Goal: Find specific page/section: Find specific page/section

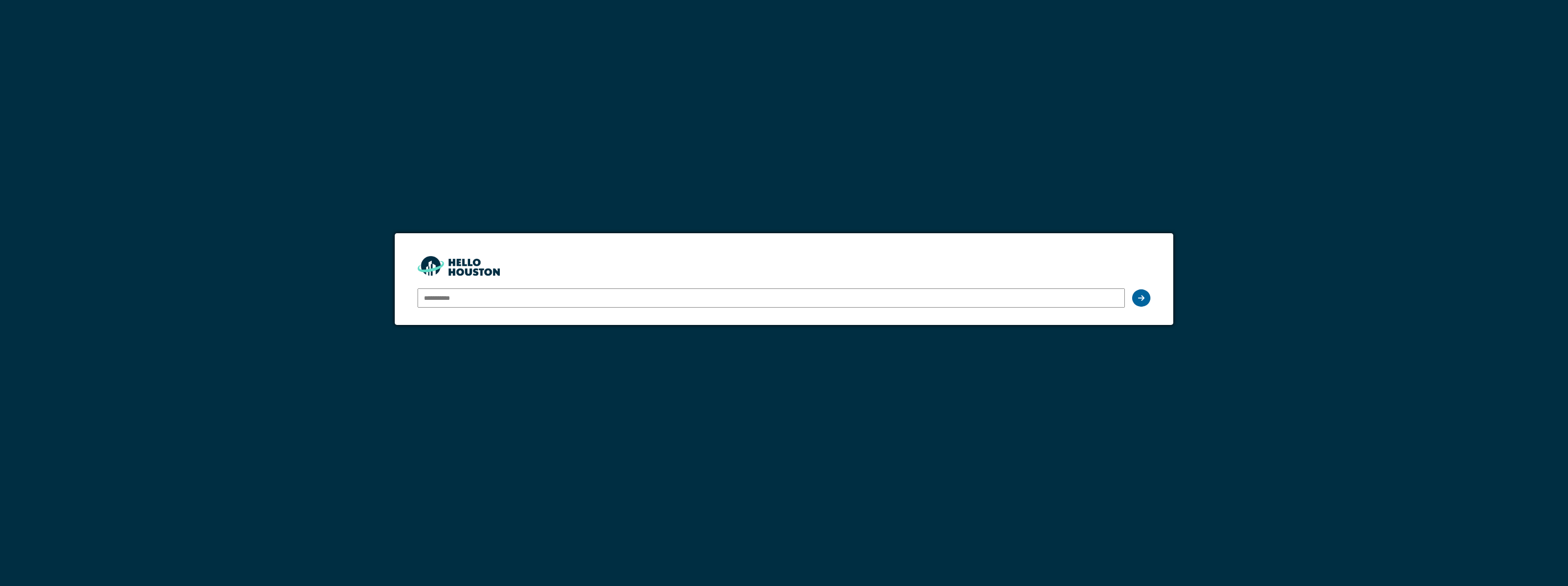
type input "**********"
click at [1139, 298] on icon at bounding box center [1141, 299] width 7 height 8
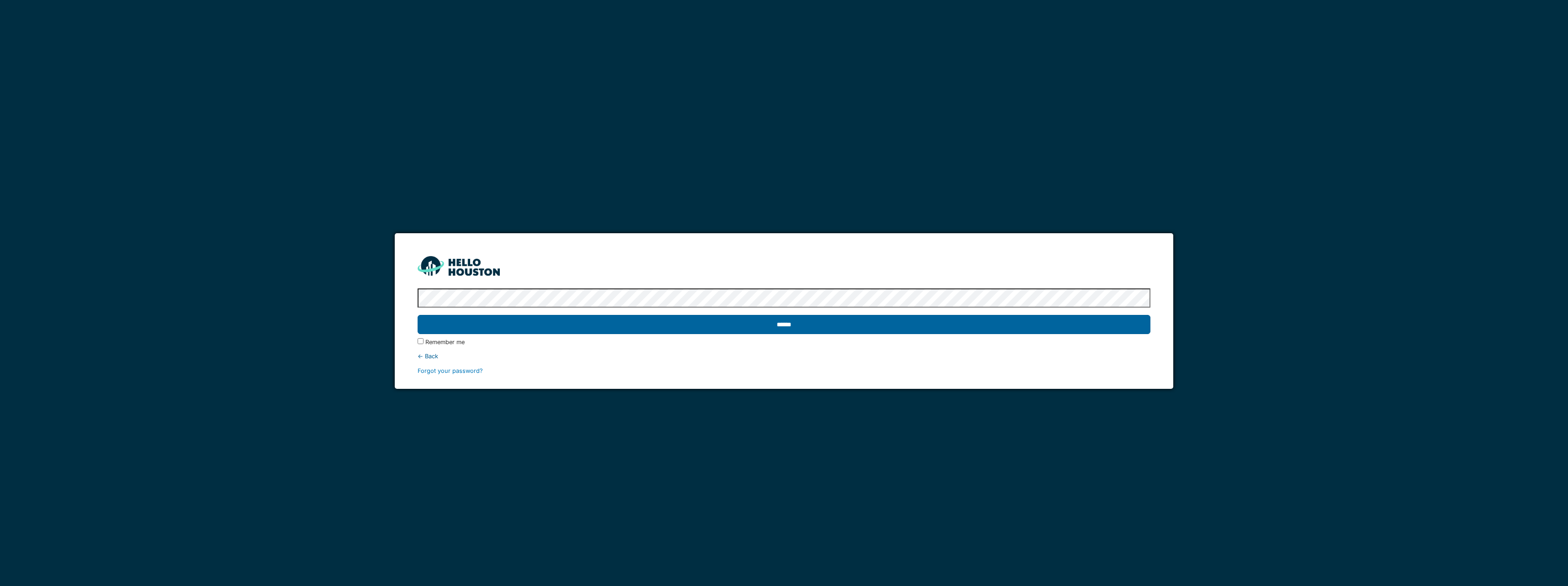
click at [782, 327] on input "******" at bounding box center [784, 324] width 733 height 19
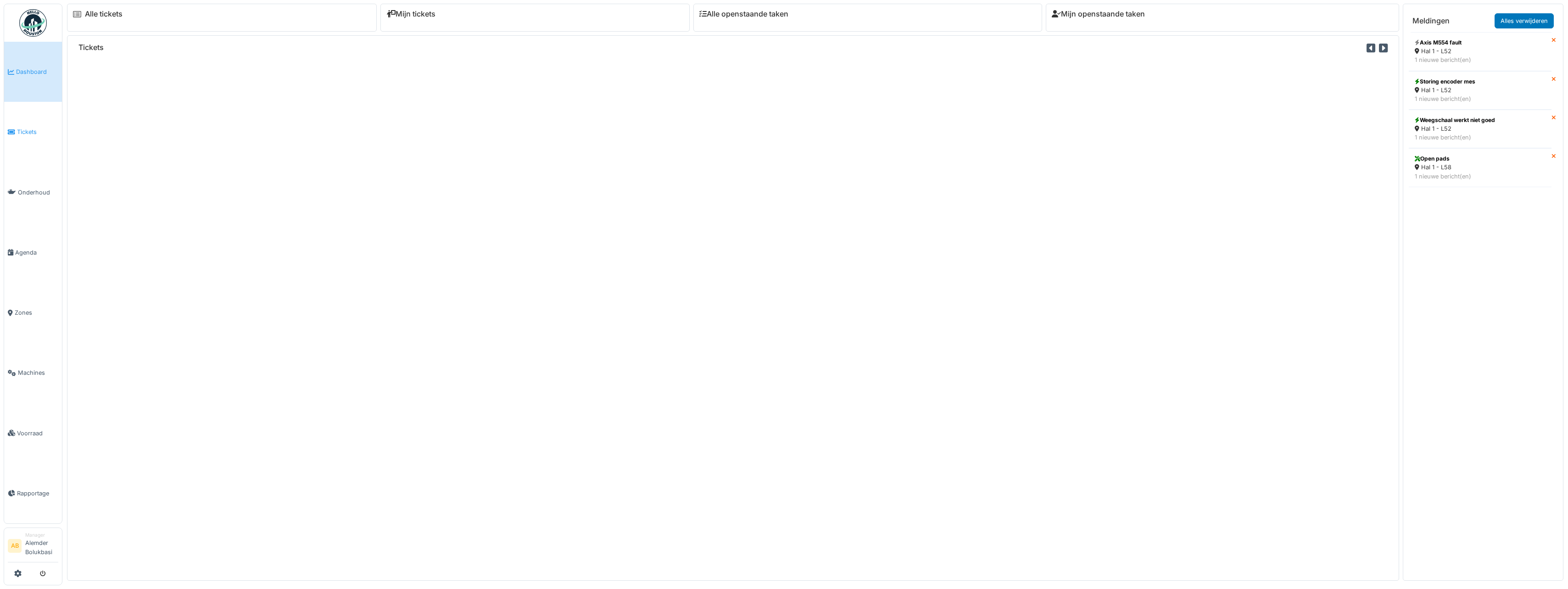
click at [35, 133] on span "Tickets" at bounding box center [37, 131] width 41 height 9
